Goal: Task Accomplishment & Management: Manage account settings

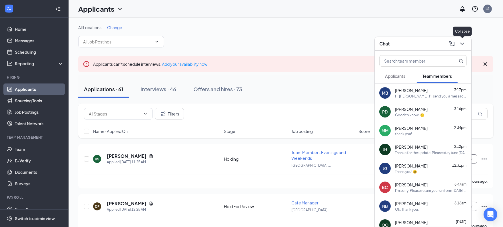
click at [465, 42] on icon "ChevronDown" at bounding box center [462, 43] width 7 height 7
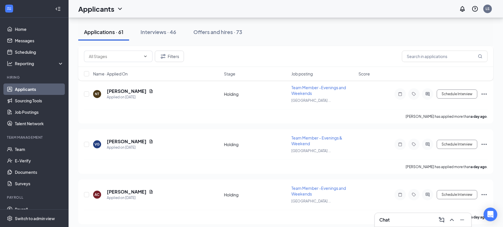
scroll to position [459, 0]
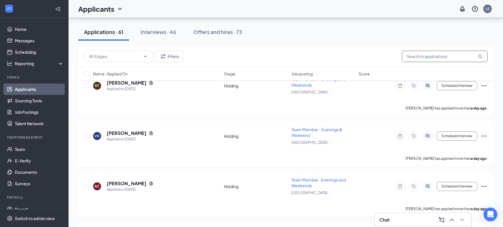
click at [422, 51] on input "text" at bounding box center [445, 56] width 86 height 11
type input "ang"
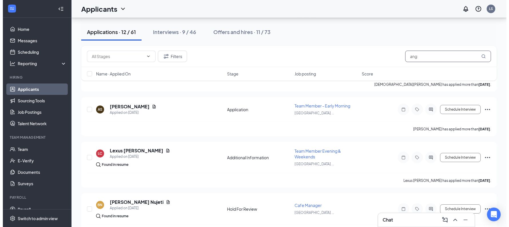
scroll to position [403, 0]
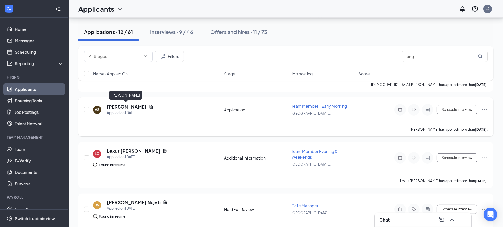
click at [123, 106] on h5 "[PERSON_NAME]" at bounding box center [127, 107] width 40 height 6
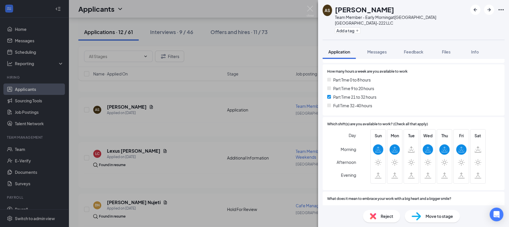
scroll to position [116, 0]
click at [215, 134] on div "AS [PERSON_NAME] Team Member - Early Morning at [GEOGRAPHIC_DATA] TX-222 LLC Ad…" at bounding box center [254, 113] width 509 height 227
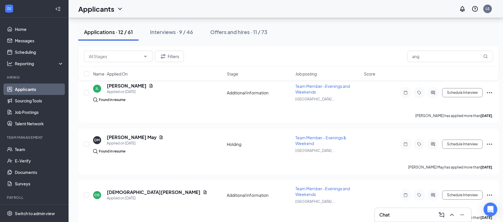
scroll to position [268, 0]
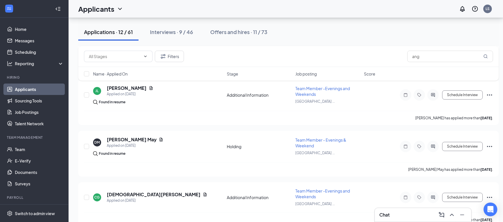
click at [405, 211] on div "Chat" at bounding box center [423, 214] width 87 height 9
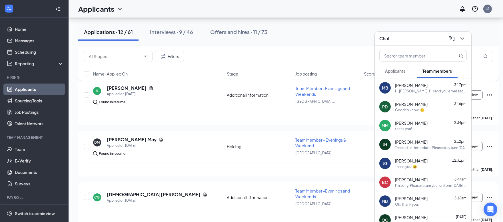
click at [397, 106] on span "[PERSON_NAME]" at bounding box center [411, 104] width 33 height 6
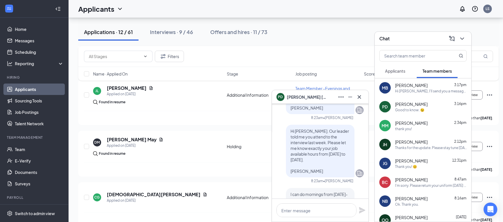
scroll to position [-1009, 0]
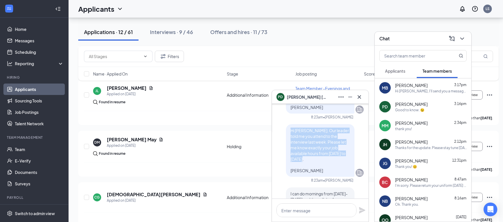
drag, startPoint x: 286, startPoint y: 131, endPoint x: 304, endPoint y: 168, distance: 41.0
click at [304, 168] on p "Hi [PERSON_NAME]. Our leader told me you attend to the interview last week. Ple…" at bounding box center [320, 151] width 59 height 46
copy span "Hi [PERSON_NAME]. Our leader told me you attend to the interview last week. Ple…"
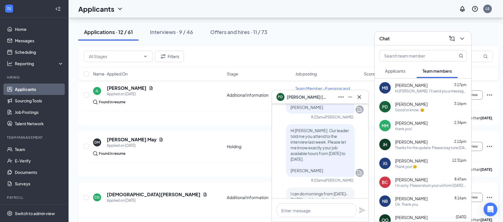
click at [180, 185] on div "CG [PERSON_NAME] Applied on [DATE] Additional Information Team Member -Evenings…" at bounding box center [288, 204] width 421 height 45
click at [361, 95] on icon "Cross" at bounding box center [359, 96] width 3 height 3
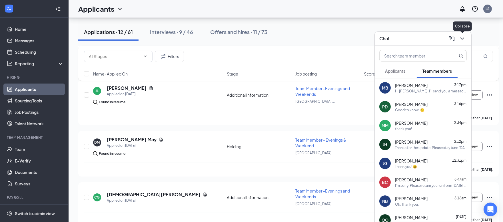
click at [461, 37] on icon "ChevronDown" at bounding box center [462, 38] width 7 height 7
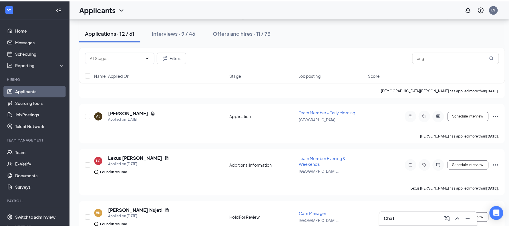
scroll to position [399, 0]
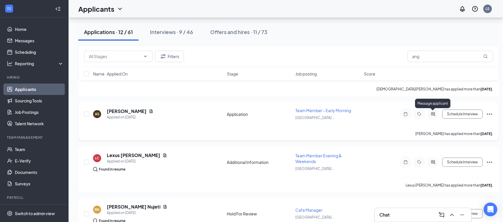
click at [432, 113] on icon "ActiveChat" at bounding box center [433, 114] width 7 height 5
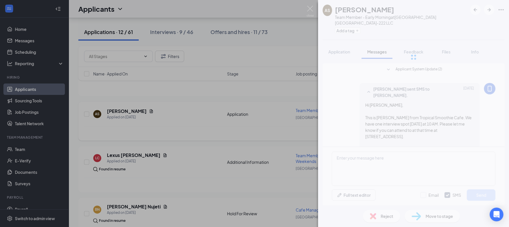
scroll to position [31, 0]
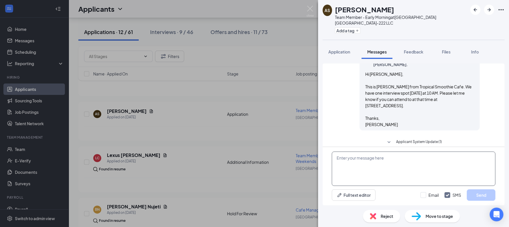
click at [402, 168] on textarea at bounding box center [414, 169] width 164 height 34
paste textarea "Hi [PERSON_NAME]. Our leader told me you attend to the interview last week. Ple…"
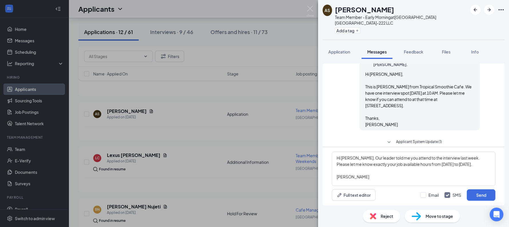
click at [414, 139] on span "Applicant System Update (1)" at bounding box center [419, 142] width 46 height 7
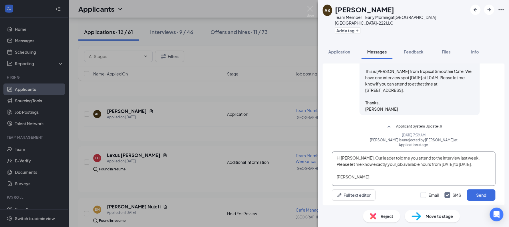
scroll to position [46, 0]
click at [363, 161] on textarea "Hi [PERSON_NAME]. Our leader told me you attend to the interview last week. Ple…" at bounding box center [414, 169] width 164 height 34
type textarea "Hi [PERSON_NAME]. Our leader told me you attend to the interview last week. Ple…"
click at [479, 198] on button "Send" at bounding box center [481, 194] width 29 height 11
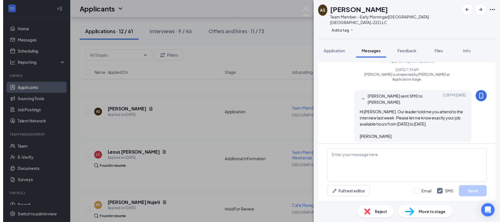
scroll to position [114, 0]
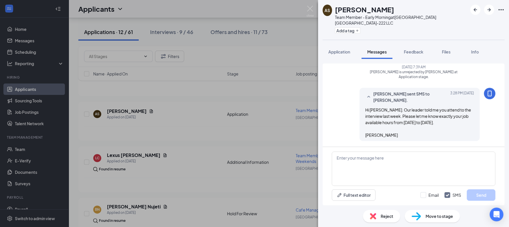
click at [256, 103] on div "AS [PERSON_NAME] Team Member - Early Morning at [GEOGRAPHIC_DATA] TX-222 LLC Ad…" at bounding box center [254, 113] width 509 height 227
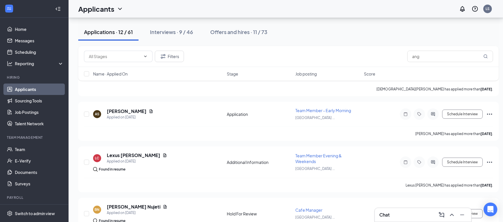
click at [405, 221] on div "Chat" at bounding box center [423, 215] width 97 height 14
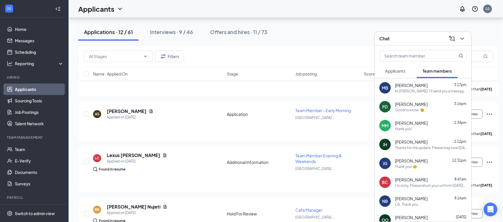
click at [411, 110] on div "Good to know. 😉" at bounding box center [409, 109] width 29 height 5
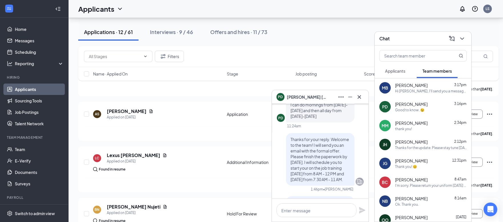
scroll to position [-921, 0]
click at [398, 71] on span "Applicants" at bounding box center [395, 70] width 20 height 5
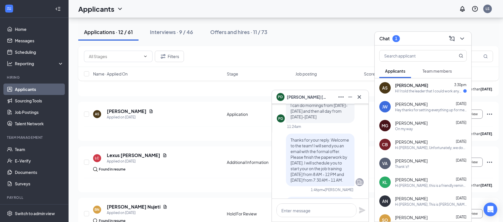
click at [422, 90] on div "Hi! I told the leader that I could work anyday [DATE] to [DATE], and I would pr…" at bounding box center [429, 91] width 68 height 5
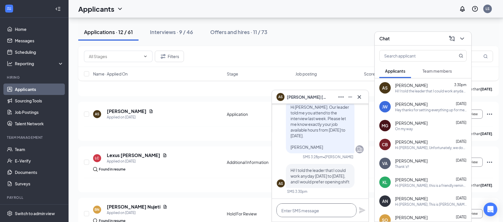
click at [334, 211] on textarea at bounding box center [317, 210] width 80 height 14
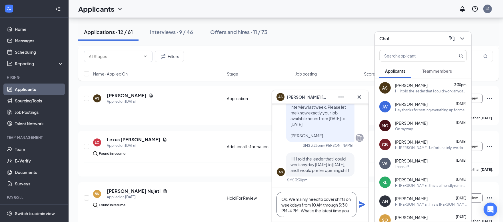
scroll to position [-5, 0]
type textarea "Ok. We mainly need to cover shifts on weekdays from 10 AM through 3:30 PM-4 PM.…"
click at [359, 198] on button at bounding box center [362, 201] width 7 height 7
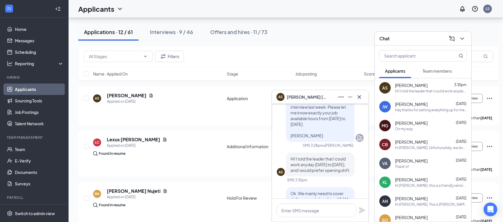
scroll to position [-71, 0]
click at [417, 85] on span "[PERSON_NAME]" at bounding box center [411, 85] width 33 height 6
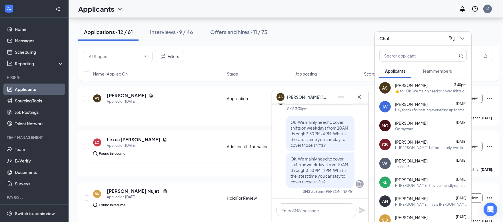
scroll to position [0, 0]
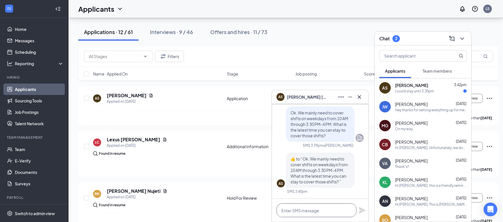
click at [305, 209] on textarea at bounding box center [317, 210] width 80 height 14
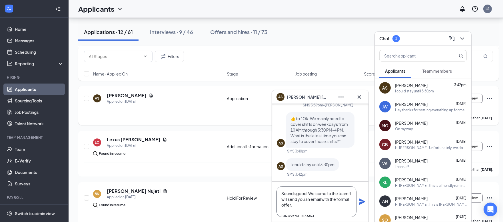
paste textarea "The process to avoid food contamination from a piercing involves removing the j…"
type textarea "Sounds good. Welcome to the team! I will send you an email with the formal offe…"
click at [311, 193] on textarea "Sounds good. Welcome to the team! I will send you an email with the formal offe…" at bounding box center [317, 201] width 80 height 31
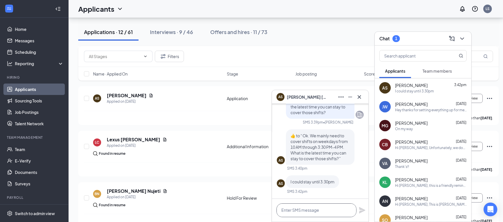
scroll to position [0, 0]
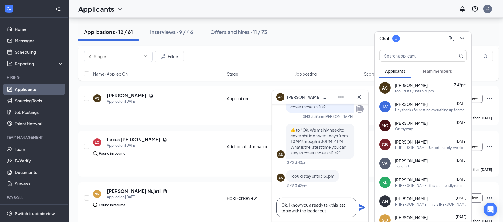
paste textarea "The process to avoid food contamination from a piercing involves removing the j…"
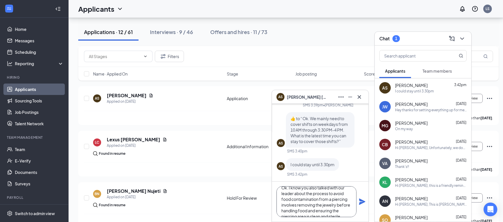
scroll to position [6, 0]
click at [345, 204] on textarea "Ok. I know you also talked with our leader about the process to avoid food cont…" at bounding box center [317, 201] width 80 height 31
click at [331, 211] on textarea "Ok. I know you also talked with our leader about the process to avoid food cont…" at bounding box center [317, 201] width 80 height 31
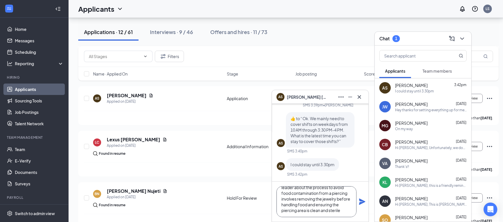
click at [331, 211] on textarea "Ok. I know you also talked with our leader about the process to avoid food cont…" at bounding box center [317, 201] width 80 height 31
paste textarea "taking out any body jewelry before preparing or handling food to prevent it fro…"
type textarea "Ok. I know you also talked with our leader about the process to avoid food cont…"
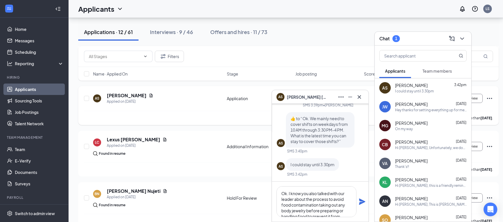
click at [359, 198] on button at bounding box center [362, 201] width 7 height 7
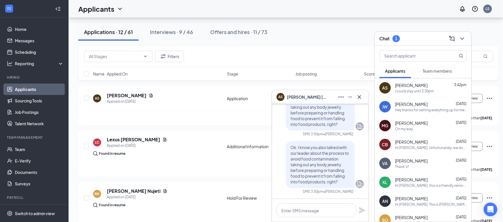
click at [430, 74] on button "Team members" at bounding box center [437, 71] width 41 height 14
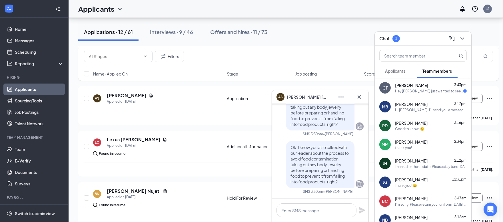
click at [437, 92] on div "Hey [PERSON_NAME] just wanted to see if you guys are hiring full time and if fu…" at bounding box center [429, 91] width 68 height 5
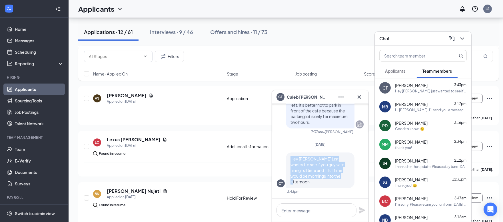
drag, startPoint x: 326, startPoint y: 180, endPoint x: 287, endPoint y: 166, distance: 42.1
click at [287, 166] on div "Hey [PERSON_NAME] just wanted to see if you guys are hiring full time and if fu…" at bounding box center [320, 169] width 69 height 35
copy span "Hey [PERSON_NAME] just wanted to see if you guys are hiring full time and if fu…"
click at [300, 211] on textarea at bounding box center [317, 210] width 80 height 14
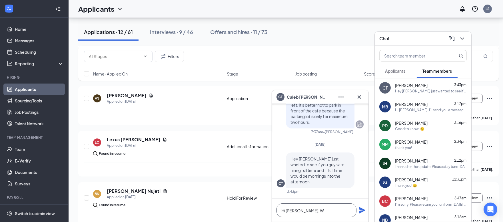
type textarea "Hi [PERSON_NAME]. W"
click at [27, 110] on link "Job Postings" at bounding box center [39, 111] width 49 height 11
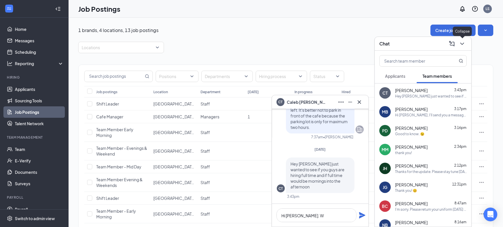
click at [460, 45] on icon "ChevronDown" at bounding box center [462, 43] width 7 height 7
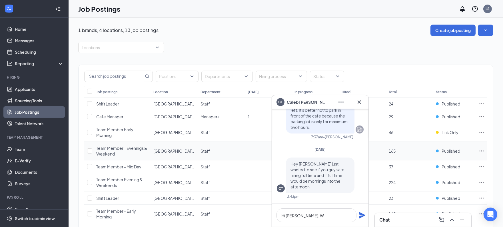
click at [119, 148] on span "Team Member - Evenings & Weekend" at bounding box center [121, 151] width 51 height 11
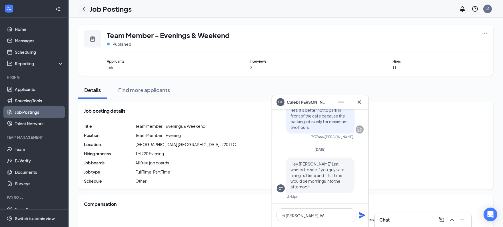
click at [82, 8] on icon "ChevronLeft" at bounding box center [84, 8] width 7 height 7
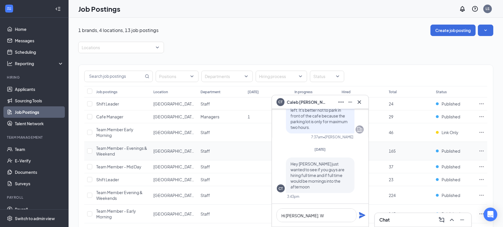
click at [483, 150] on icon "Ellipses" at bounding box center [482, 151] width 6 height 6
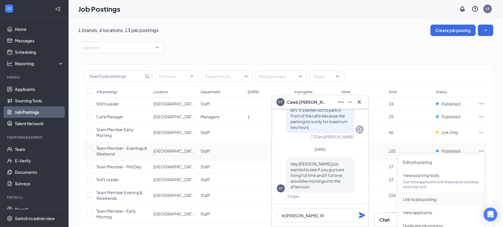
click at [418, 199] on span "Link to job posting" at bounding box center [419, 199] width 33 height 5
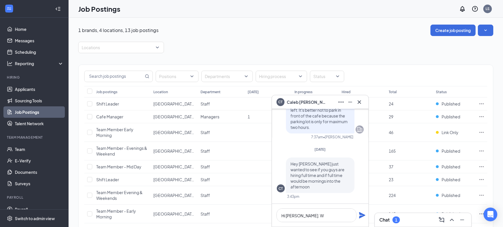
click at [416, 219] on div "Chat 1" at bounding box center [423, 219] width 87 height 9
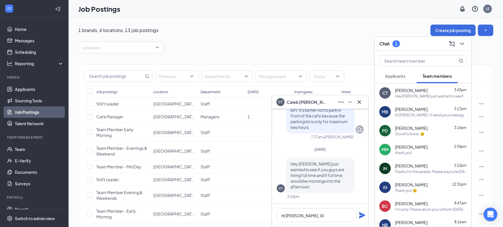
click at [396, 77] on span "Applicants" at bounding box center [395, 75] width 20 height 5
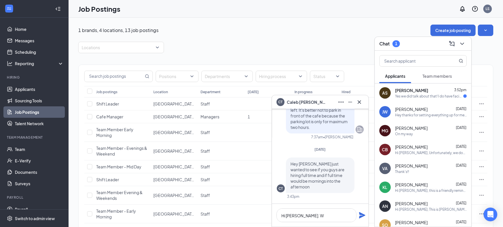
click at [403, 99] on div "AS [PERSON_NAME] 3:52pm Yes we did talk about that! I do have facial piercings …" at bounding box center [423, 92] width 97 height 19
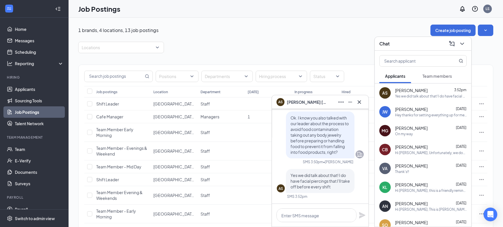
scroll to position [103, 0]
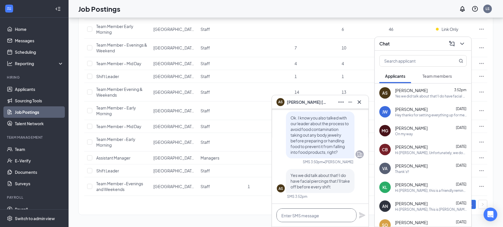
click at [323, 220] on textarea at bounding box center [317, 215] width 80 height 14
type textarea "."
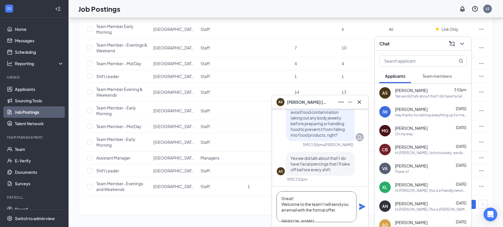
type textarea "Great! Welcome to the team! I will send you an email with the formal offer. [PE…"
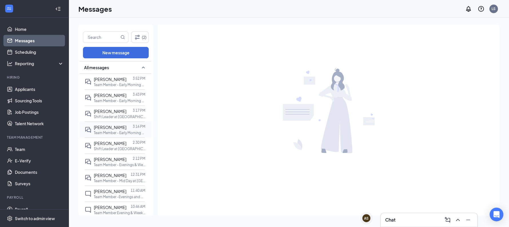
click at [110, 131] on p "Team Member - Early Morning at [GEOGRAPHIC_DATA] [GEOGRAPHIC_DATA]-222 LLC" at bounding box center [119, 132] width 51 height 5
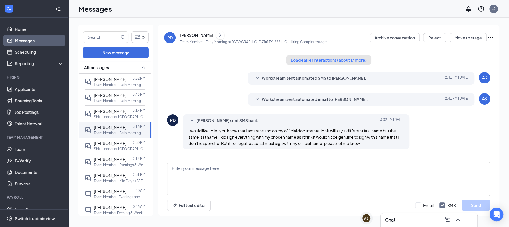
click at [304, 61] on button "Load earlier interactions (about 17 more)" at bounding box center [328, 59] width 85 height 9
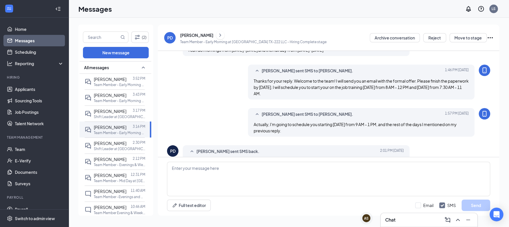
scroll to position [172, 0]
drag, startPoint x: 291, startPoint y: 84, endPoint x: 324, endPoint y: 100, distance: 36.8
click at [324, 96] on div "Thanks for your reply. Welcome to the team! I will send you an email with the f…" at bounding box center [361, 86] width 215 height 19
copy span "Welcome to the team! I will send you an email with the formal offer. Please fin…"
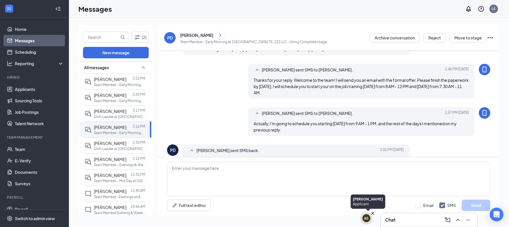
click at [364, 217] on div "AS" at bounding box center [366, 218] width 5 height 5
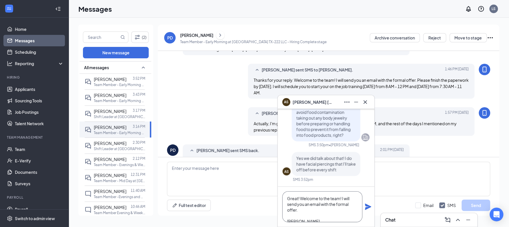
click at [316, 211] on textarea "Great! Welcome to the team! I will send you an email with the formal offer. [PE…" at bounding box center [322, 206] width 80 height 31
paste textarea "Welcome to the team! I will send you an email with the formal offer. Please fin…"
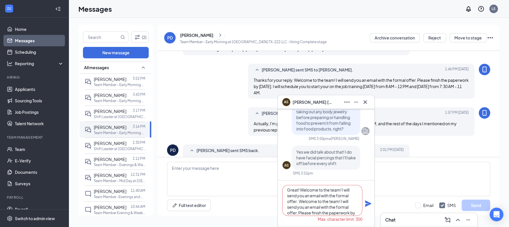
scroll to position [0, 0]
click at [300, 205] on textarea "Great! Welcome to the team! I will send you an email with the formal offer. Wel…" at bounding box center [322, 200] width 80 height 31
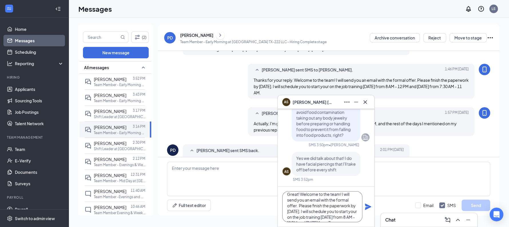
scroll to position [4, 0]
click at [306, 210] on textarea "Great! Welcome to the team! I will send you an email with the formal offer. Ple…" at bounding box center [322, 206] width 80 height 31
type textarea "Great! Welcome to the team! I will send you an email with the formal offer. Ple…"
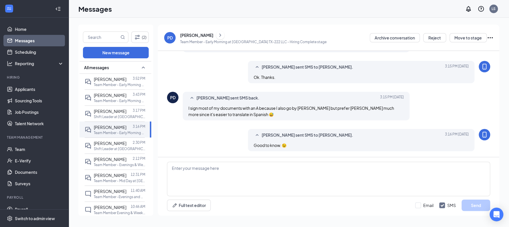
scroll to position [729, 0]
click at [117, 84] on div "[DATE] 3:43 PM" at bounding box center [127, 83] width 28 height 9
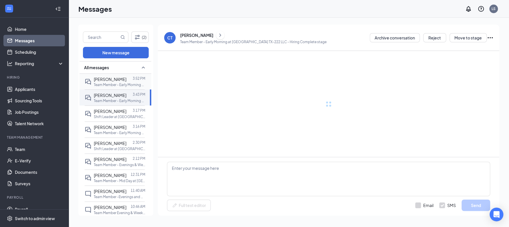
click at [106, 81] on div "[PERSON_NAME]" at bounding box center [110, 79] width 33 height 6
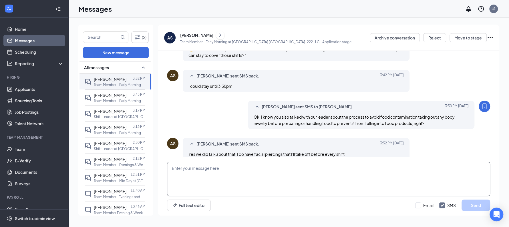
scroll to position [274, 0]
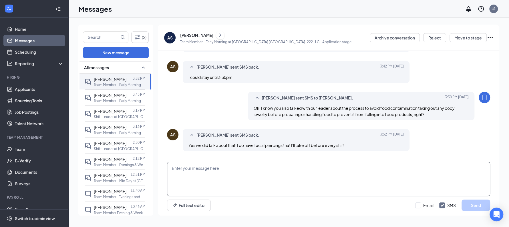
click at [200, 178] on textarea at bounding box center [328, 179] width 323 height 34
paste textarea "Welcome to the team! I will send you an email with the formal offer. Please fin…"
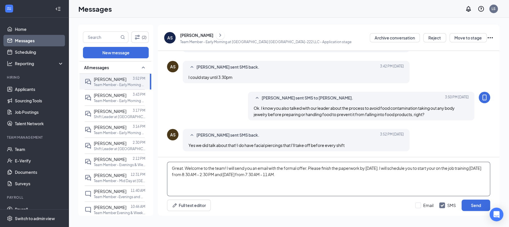
click at [267, 177] on textarea "Great. Welcome to the team! I will send you an email with the formal offer. Ple…" at bounding box center [328, 179] width 323 height 34
type textarea "Great. Welcome to the team! I will send you an email with the formal offer. Ple…"
click at [217, 35] on icon "ChevronRight" at bounding box center [220, 35] width 6 height 7
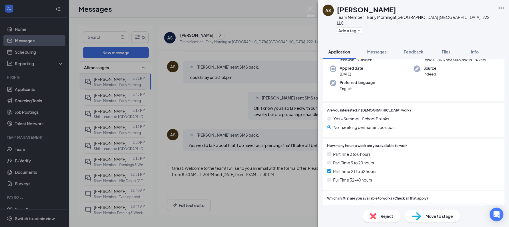
scroll to position [39, 0]
click at [308, 8] on img at bounding box center [309, 11] width 7 height 11
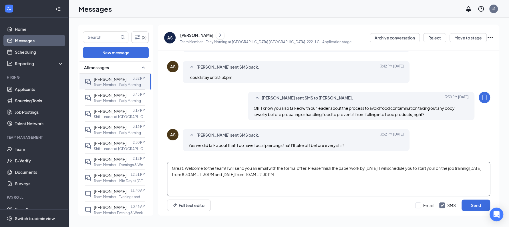
click at [239, 176] on textarea "Great. Welcome to the team! I will send you an email with the formal offer. Ple…" at bounding box center [328, 179] width 323 height 34
click at [31, 93] on link "Applicants" at bounding box center [39, 88] width 49 height 11
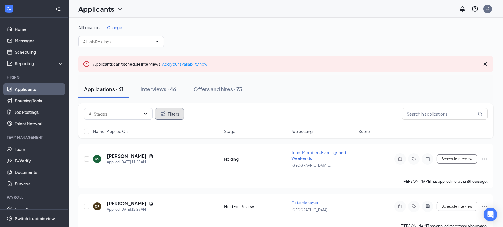
click at [168, 113] on button "Filters" at bounding box center [169, 113] width 29 height 11
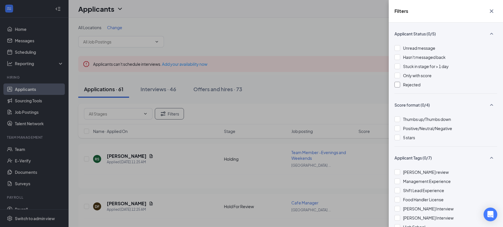
click at [408, 84] on span "Rejected" at bounding box center [411, 84] width 17 height 5
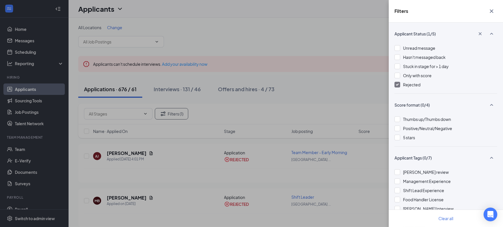
click at [269, 111] on div "Filters Applicant Status (1/5) Unread message Hasn't messaged back Stuck in sta…" at bounding box center [251, 113] width 503 height 227
click at [265, 167] on div "Filters Applicant Status (1/5) Unread message Hasn't messaged back Stuck in sta…" at bounding box center [251, 113] width 503 height 227
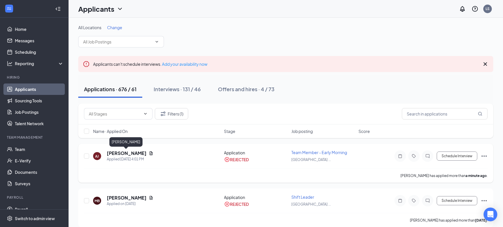
click at [132, 153] on h5 "[PERSON_NAME]" at bounding box center [127, 153] width 40 height 6
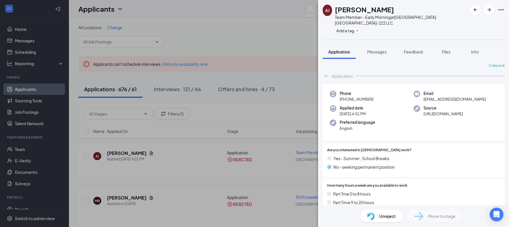
click at [379, 216] on span "Unreject" at bounding box center [387, 216] width 17 height 6
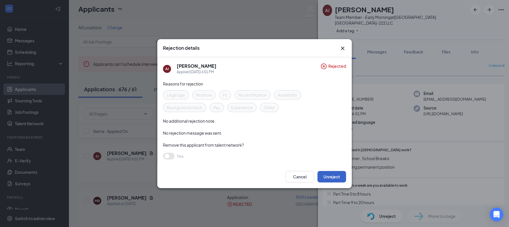
click at [328, 175] on button "Unreject" at bounding box center [331, 176] width 29 height 11
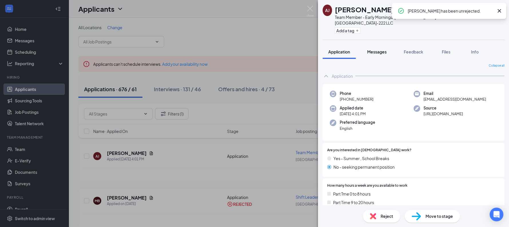
click at [376, 49] on span "Messages" at bounding box center [376, 51] width 19 height 5
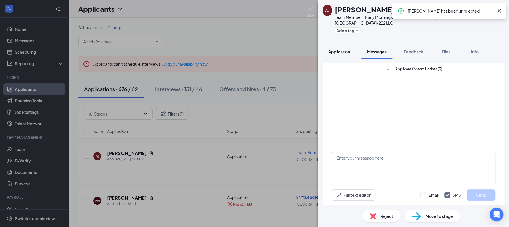
click at [338, 49] on span "Application" at bounding box center [339, 51] width 22 height 5
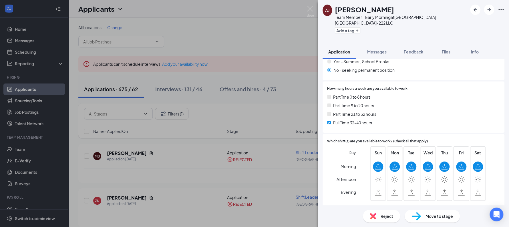
scroll to position [101, 0]
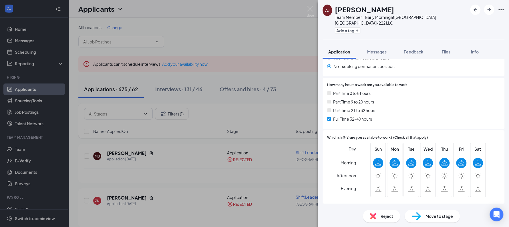
click at [275, 114] on div "[PERSON_NAME] [PERSON_NAME] Team Member - Early Morning at [GEOGRAPHIC_DATA] TX…" at bounding box center [254, 113] width 509 height 227
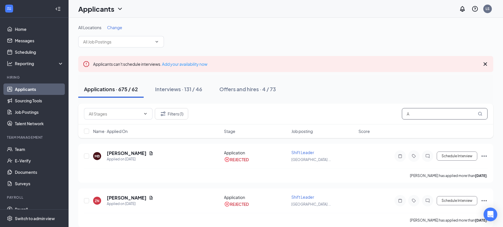
click at [418, 115] on input "A" at bounding box center [445, 113] width 86 height 11
type input "AZ"
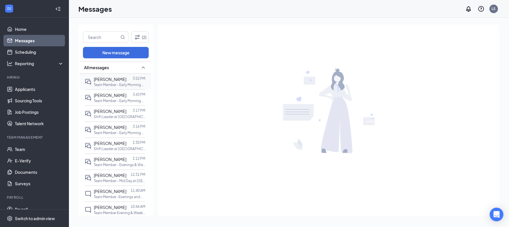
click at [113, 82] on p "Team Member - Early Morning at [GEOGRAPHIC_DATA] [GEOGRAPHIC_DATA]-222 LLC" at bounding box center [119, 84] width 51 height 5
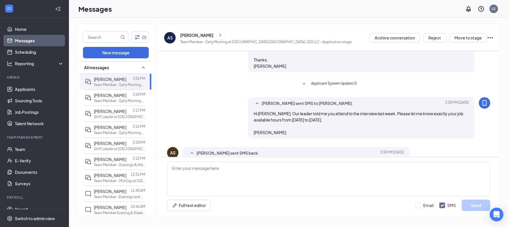
scroll to position [82, 0]
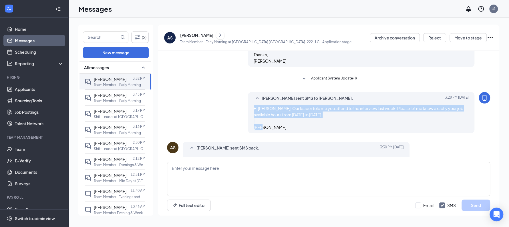
drag, startPoint x: 250, startPoint y: 108, endPoint x: 265, endPoint y: 133, distance: 29.0
click at [265, 133] on div "[PERSON_NAME] sent SMS to [PERSON_NAME]. [DATE] 3:28 PM Hi [PERSON_NAME]. Our l…" at bounding box center [361, 112] width 227 height 41
copy span "Hi [PERSON_NAME]. Our leader told me you attend to the interview last week. Ple…"
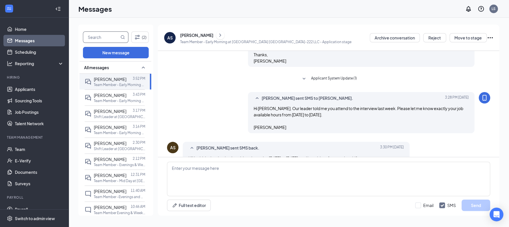
click at [99, 38] on input "text" at bounding box center [101, 37] width 36 height 11
click at [262, 167] on textarea at bounding box center [328, 179] width 323 height 34
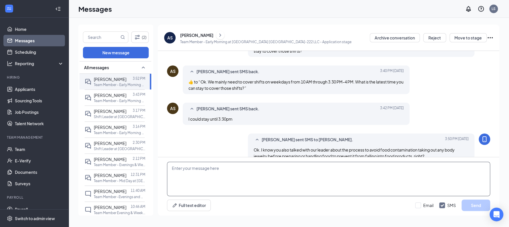
scroll to position [274, 0]
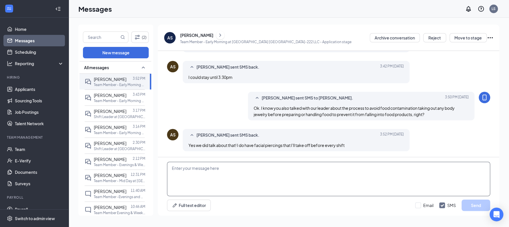
click at [246, 170] on textarea at bounding box center [328, 179] width 323 height 34
click at [104, 35] on input "text" at bounding box center [101, 37] width 36 height 11
type input "azuc"
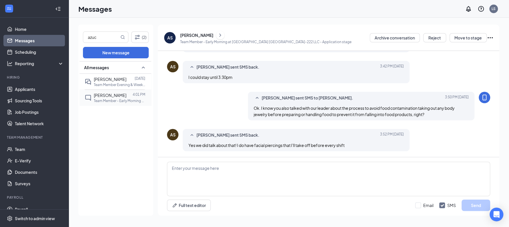
click at [118, 93] on span "[PERSON_NAME]" at bounding box center [110, 95] width 33 height 5
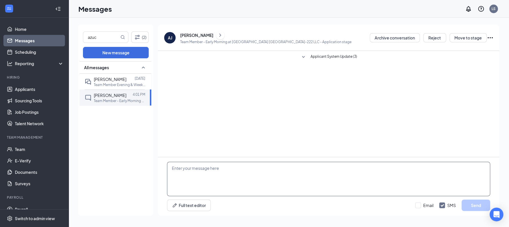
click at [235, 182] on textarea at bounding box center [328, 179] width 323 height 34
paste textarea "Hi [PERSON_NAME]. Our leader told me you attend to the interview last week. Ple…"
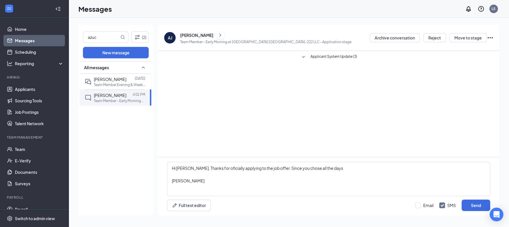
click at [221, 31] on button at bounding box center [220, 35] width 9 height 9
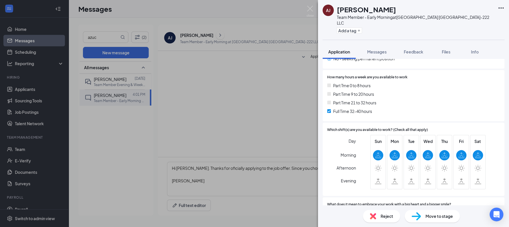
scroll to position [109, 0]
click at [381, 49] on button "Messages" at bounding box center [376, 52] width 31 height 14
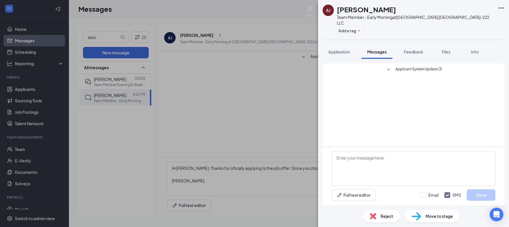
click at [281, 174] on div "[PERSON_NAME] [PERSON_NAME] Team Member - Early Morning at [GEOGRAPHIC_DATA] [G…" at bounding box center [254, 113] width 509 height 227
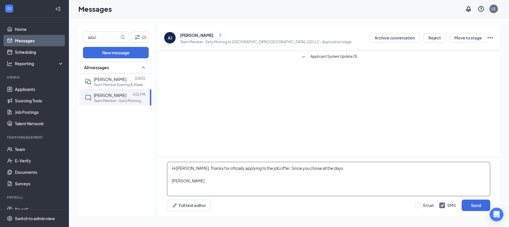
click at [281, 174] on textarea "Hi [PERSON_NAME]. Thanks for oficially applying to the job offer. Since you cho…" at bounding box center [328, 179] width 323 height 34
drag, startPoint x: 276, startPoint y: 169, endPoint x: 282, endPoint y: 172, distance: 6.5
click at [282, 172] on textarea "Hi [PERSON_NAME]. Thanks for oficially applying to the job offer. Since you cho…" at bounding box center [328, 179] width 323 height 34
paste textarea "Hi [PERSON_NAME]. Our leader told me you attend to the interview last week. Ple…"
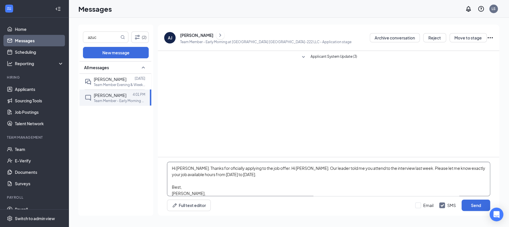
click at [286, 168] on textarea "Hi [PERSON_NAME]. Thanks for oficially applying to the job offer. Hi [PERSON_NA…" at bounding box center [328, 179] width 323 height 34
click at [107, 36] on input "azuc" at bounding box center [101, 37] width 36 height 11
click at [204, 168] on textarea "Hi [PERSON_NAME]. Thanks for oficially applying to the job offer. Hi [PERSON_NA…" at bounding box center [328, 179] width 323 height 34
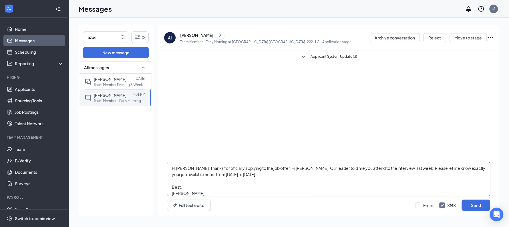
click at [275, 170] on textarea "Hi [PERSON_NAME]. Thanks for oficially applying to the job offer. Hi [PERSON_NA…" at bounding box center [328, 179] width 323 height 34
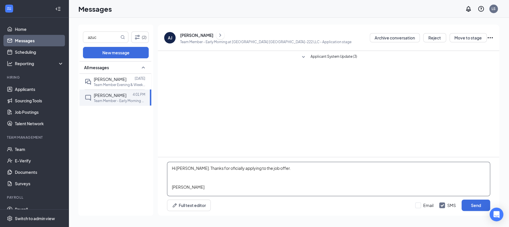
scroll to position [9, 0]
paste textarea "Great. Welcome to the team! I will send you an email with the formal offer. Ple…"
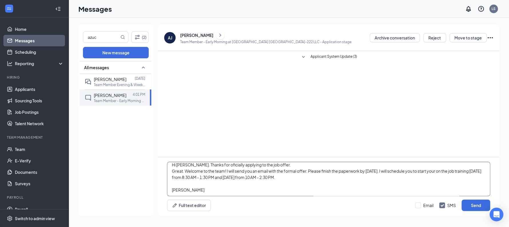
paste textarea "Great. Welcome to the team! I will send you an email with the formal offer. Ple…"
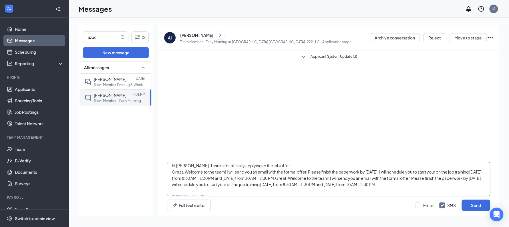
scroll to position [0, 0]
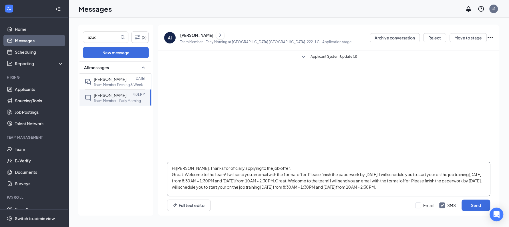
click at [278, 170] on textarea "Hi [PERSON_NAME]. Thanks for oficially applying to the job offer. Great. Welcom…" at bounding box center [328, 179] width 323 height 34
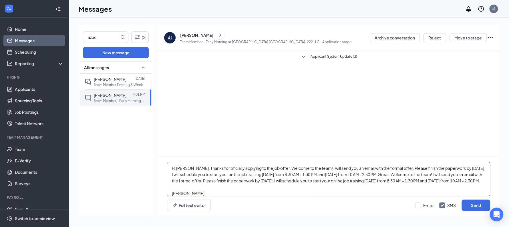
click at [425, 170] on textarea "Hi [PERSON_NAME]. Thanks for oficially applying to the job offer. Welcome to th…" at bounding box center [328, 179] width 323 height 34
click at [462, 168] on textarea "Hi [PERSON_NAME]. Thanks for oficially applying to the job offer. Welcome to th…" at bounding box center [328, 179] width 323 height 34
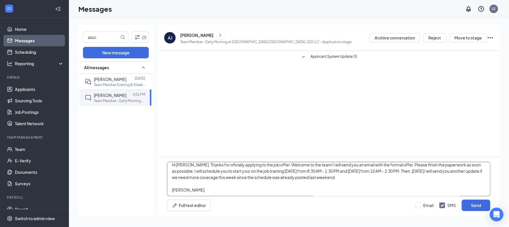
scroll to position [3, 0]
type textarea "Hi [PERSON_NAME]. Thanks for oficially applying to the job offer. Welcome to th…"
click at [461, 200] on button "Send" at bounding box center [475, 205] width 29 height 11
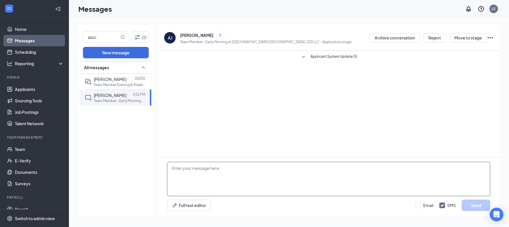
scroll to position [0, 0]
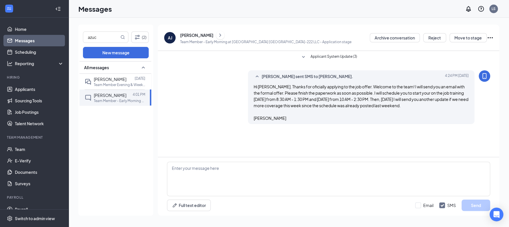
click at [218, 34] on icon "ChevronRight" at bounding box center [220, 35] width 6 height 7
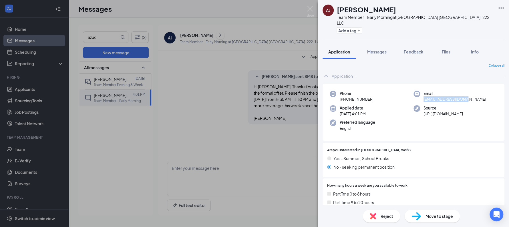
drag, startPoint x: 420, startPoint y: 93, endPoint x: 465, endPoint y: 94, distance: 45.8
click at [465, 94] on div "Email [EMAIL_ADDRESS][DOMAIN_NAME]" at bounding box center [455, 97] width 84 height 12
copy span "[EMAIL_ADDRESS][DOMAIN_NAME]"
click at [231, 165] on div "[PERSON_NAME] [PERSON_NAME] Team Member - Early Morning at [GEOGRAPHIC_DATA] TX…" at bounding box center [254, 113] width 509 height 227
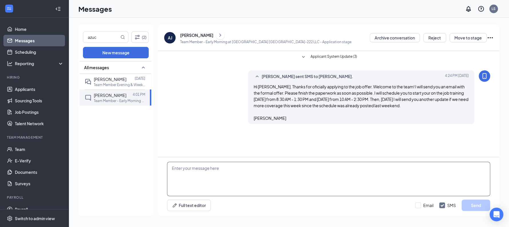
click at [231, 165] on textarea at bounding box center [328, 179] width 323 height 34
type textarea "."
type textarea ".emai"
drag, startPoint x: 0, startPoint y: 0, endPoint x: 231, endPoint y: 165, distance: 283.5
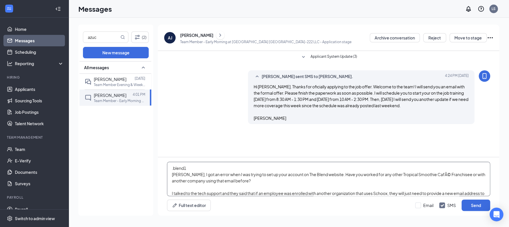
scroll to position [6, 0]
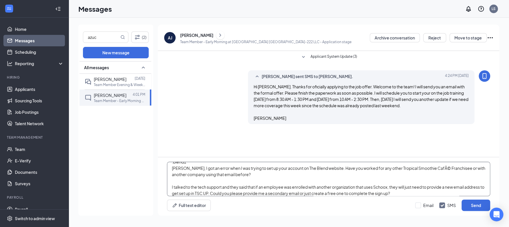
click at [231, 165] on textarea ".blend1 [PERSON_NAME], I got an error when I was trying to set up your account …" at bounding box center [328, 179] width 323 height 34
click at [273, 174] on textarea "I got an error when I was trying to set up your account on The Blend website. H…" at bounding box center [328, 179] width 323 height 34
click at [419, 169] on textarea "I got an error when I was trying to set up your account on The Blend website. H…" at bounding box center [328, 179] width 323 height 34
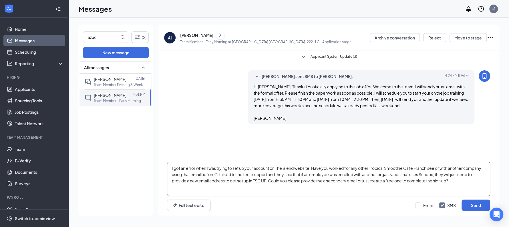
type textarea "I got an error when I was trying to set up your account on The Blend website. H…"
click at [461, 200] on button "Send" at bounding box center [475, 205] width 29 height 11
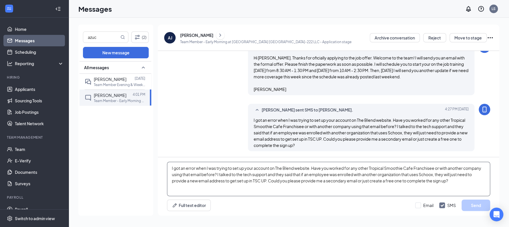
scroll to position [35, 0]
click at [98, 38] on input "azuc" at bounding box center [101, 37] width 36 height 11
type input "a"
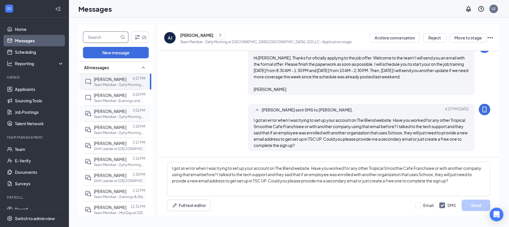
click at [114, 114] on p "Team Member - Early Morning at [GEOGRAPHIC_DATA] [GEOGRAPHIC_DATA]-222 LLC" at bounding box center [119, 116] width 51 height 5
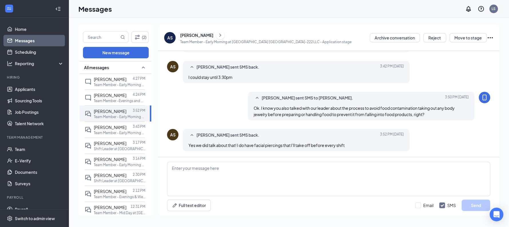
scroll to position [274, 0]
click at [232, 178] on textarea at bounding box center [328, 179] width 323 height 34
click at [118, 83] on p "Team Member - Early Morning at [GEOGRAPHIC_DATA] [GEOGRAPHIC_DATA]-222 LLC" at bounding box center [119, 84] width 51 height 5
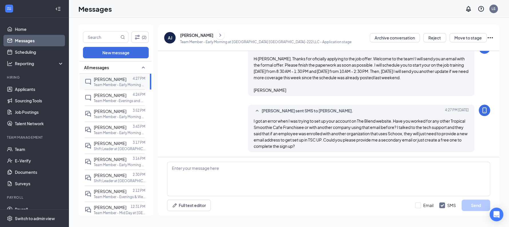
scroll to position [35, 0]
drag, startPoint x: 204, startPoint y: 95, endPoint x: 186, endPoint y: 94, distance: 18.3
click at [186, 94] on div "Laura Sims sent SMS to Azucena Jiménez. Today 4:24 PM Hi Azucena. Thanks for of…" at bounding box center [328, 69] width 323 height 57
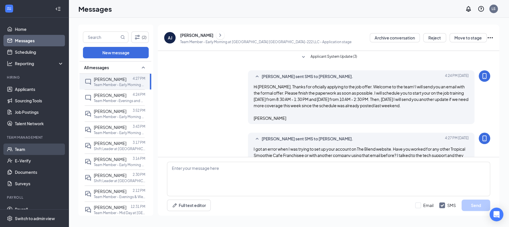
click at [23, 146] on link "Team" at bounding box center [39, 149] width 49 height 11
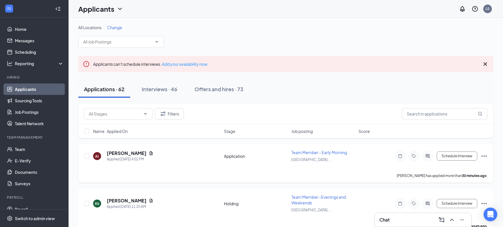
click at [482, 157] on icon "Ellipses" at bounding box center [484, 156] width 7 height 7
click at [445, 166] on p "Mark as hired" at bounding box center [458, 168] width 49 height 6
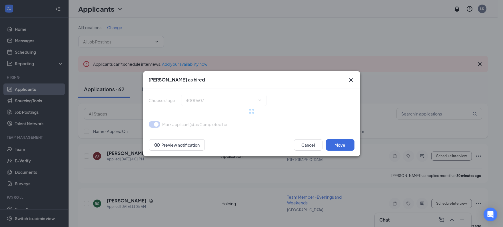
type input "Hiring Complete (final stage)"
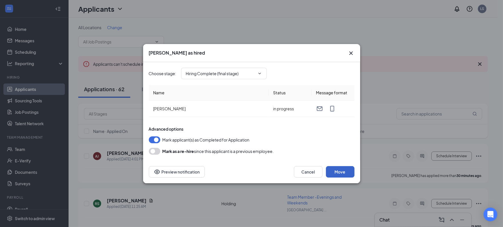
click at [340, 169] on button "Move" at bounding box center [340, 171] width 29 height 11
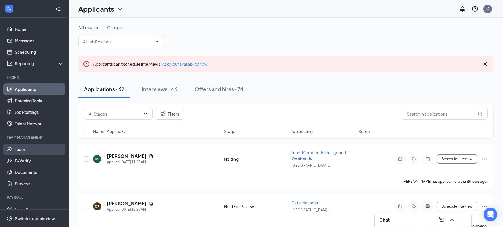
click at [23, 149] on link "Team" at bounding box center [39, 149] width 49 height 11
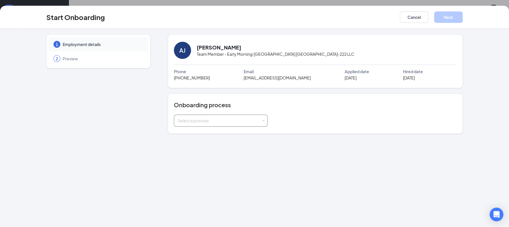
click at [216, 124] on div "Select a process" at bounding box center [221, 120] width 86 height 11
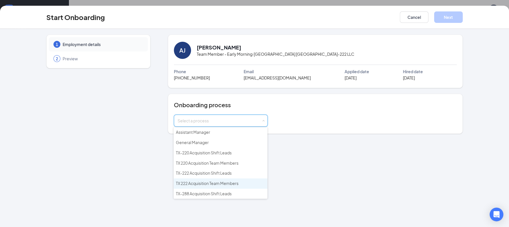
click at [191, 181] on span "TX 222 Acquisition Team Members" at bounding box center [207, 183] width 63 height 5
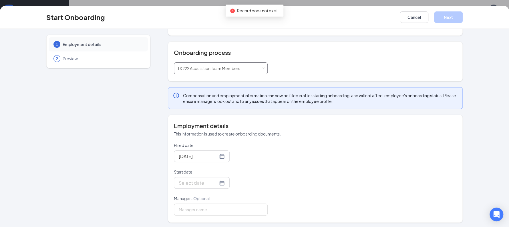
scroll to position [53, 0]
click at [211, 180] on div at bounding box center [202, 181] width 46 height 7
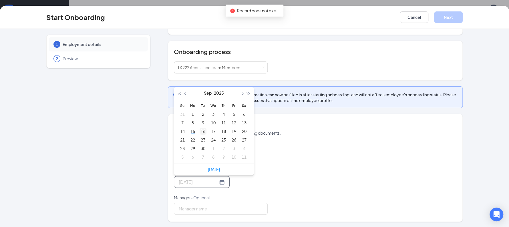
type input "Sep 16, 2025"
click at [200, 129] on div "16" at bounding box center [203, 131] width 7 height 7
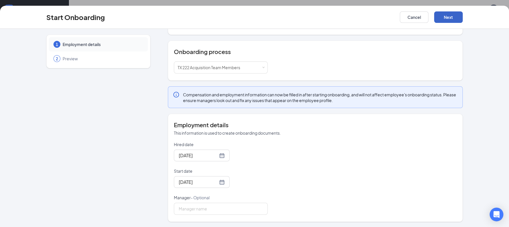
click at [446, 19] on button "Next" at bounding box center [448, 16] width 29 height 11
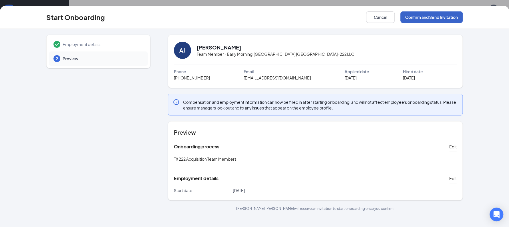
click at [415, 13] on button "Confirm and Send Invitation" at bounding box center [431, 16] width 62 height 11
